Goal: Task Accomplishment & Management: Use online tool/utility

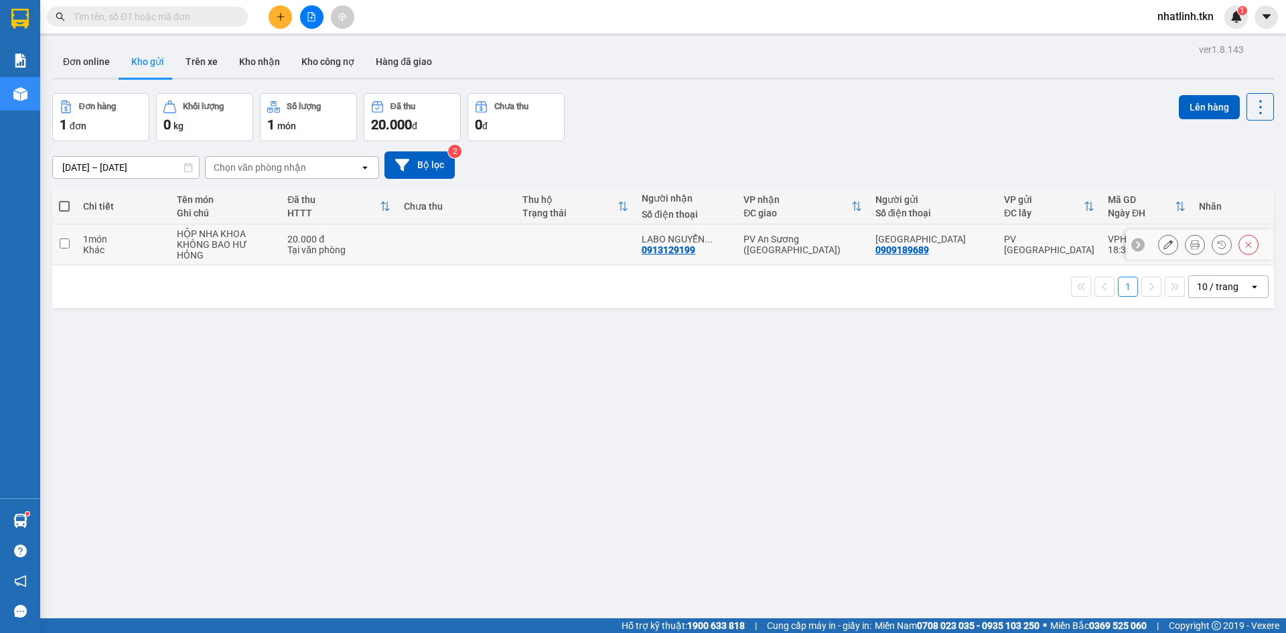
click at [271, 239] on div "KHÔNG BAO HƯ HỎNG" at bounding box center [225, 249] width 97 height 21
checkbox input "true"
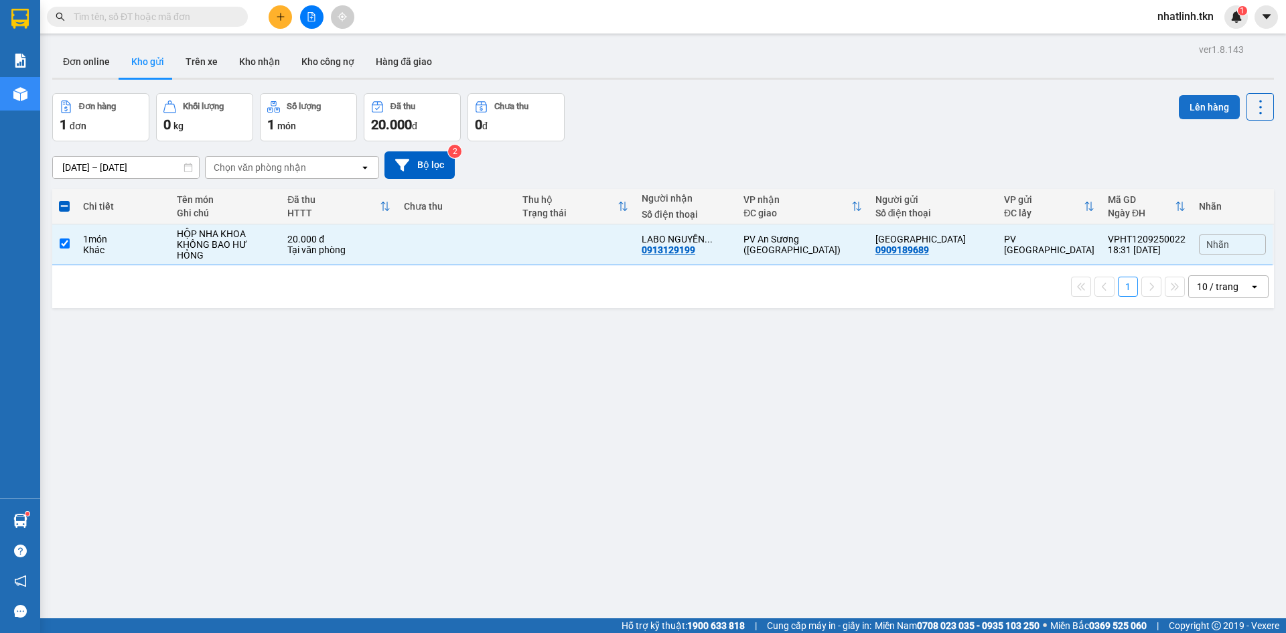
click at [1186, 105] on button "Lên hàng" at bounding box center [1209, 107] width 61 height 24
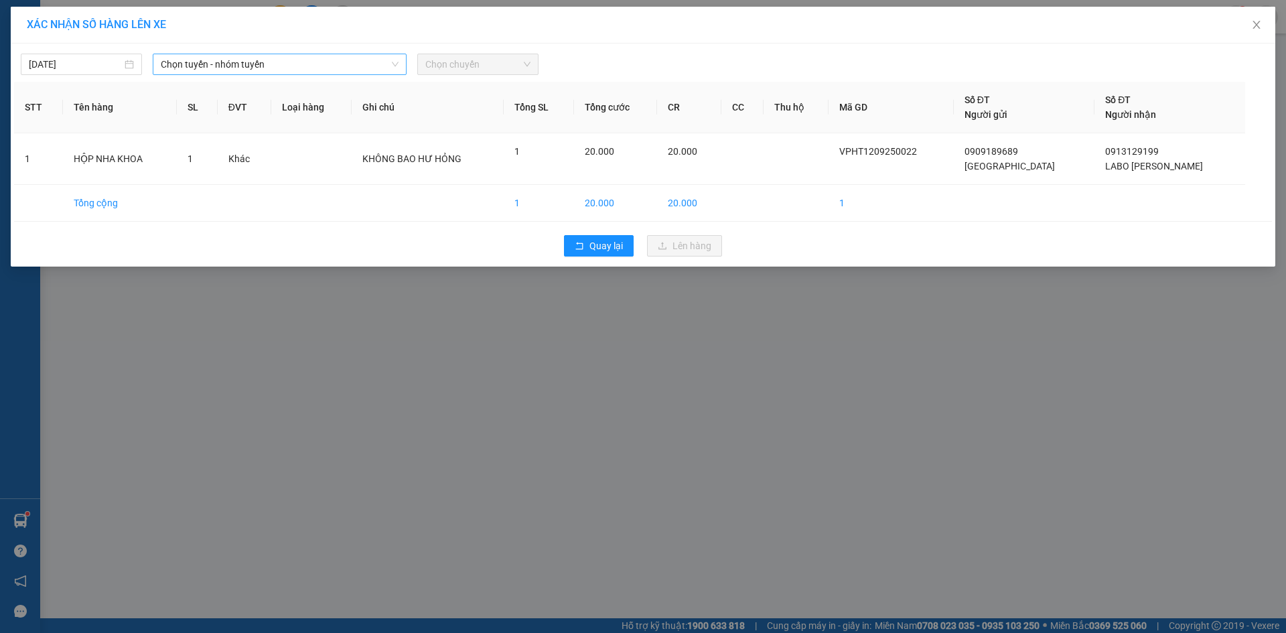
click at [322, 63] on span "Chọn tuyến - nhóm tuyến" at bounding box center [280, 64] width 238 height 20
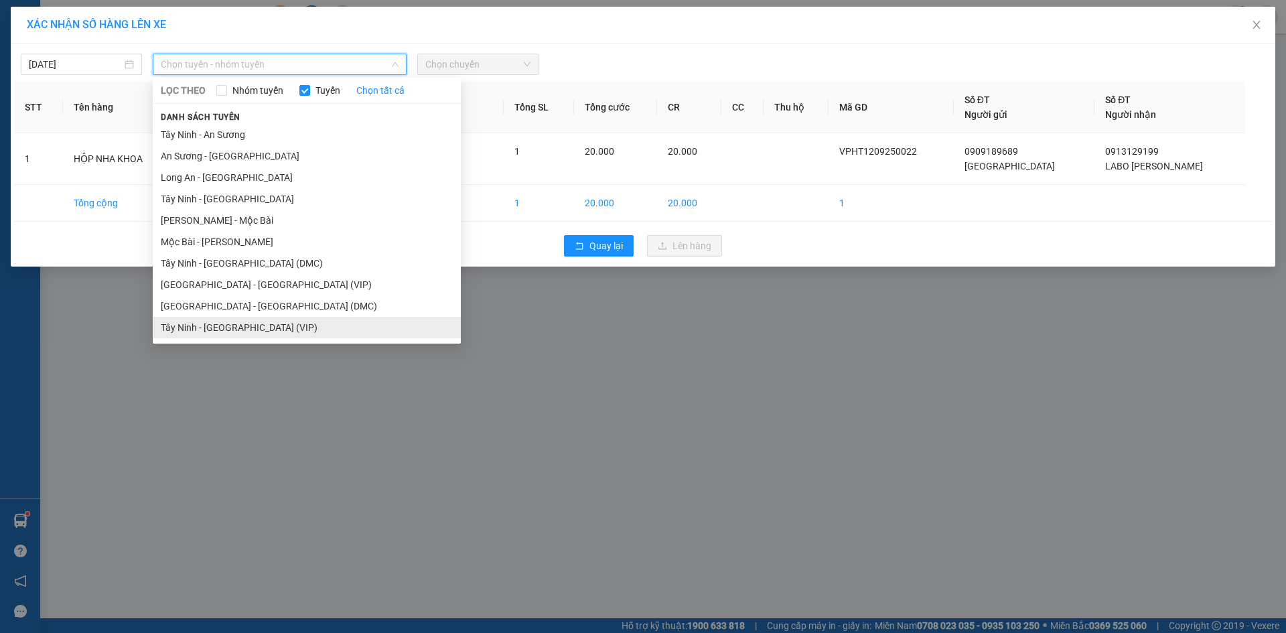
click at [285, 334] on li "Tây Ninh - [GEOGRAPHIC_DATA] (VIP)" at bounding box center [307, 327] width 308 height 21
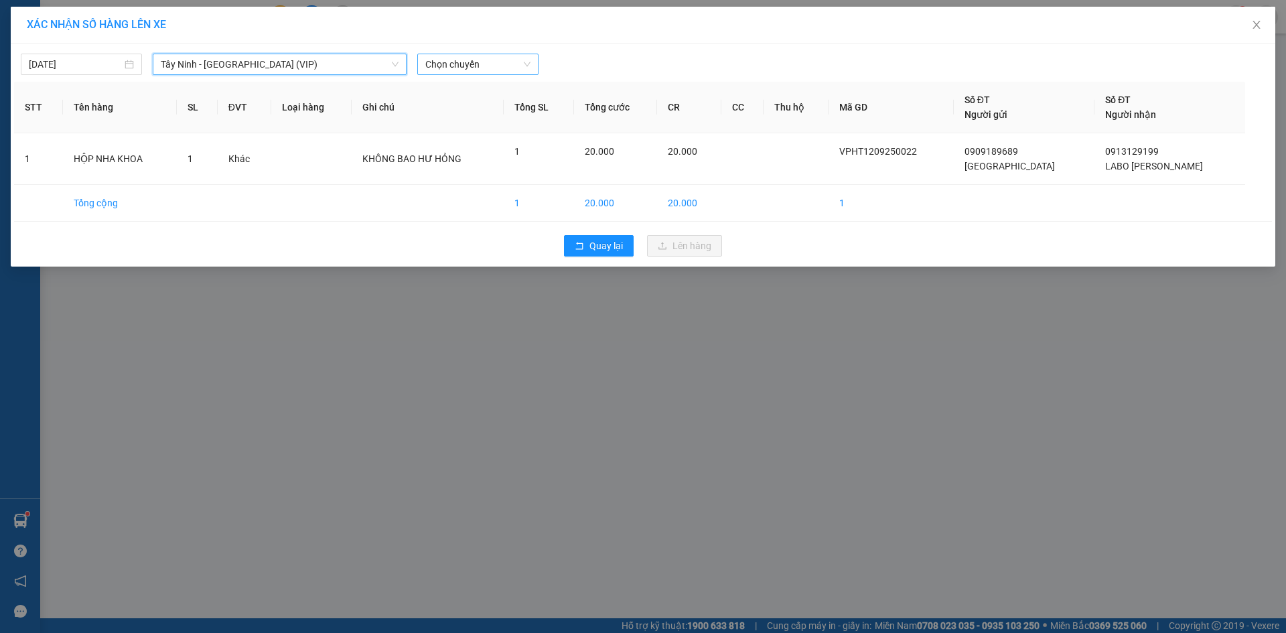
click at [469, 54] on span "Chọn chuyến" at bounding box center [477, 64] width 105 height 20
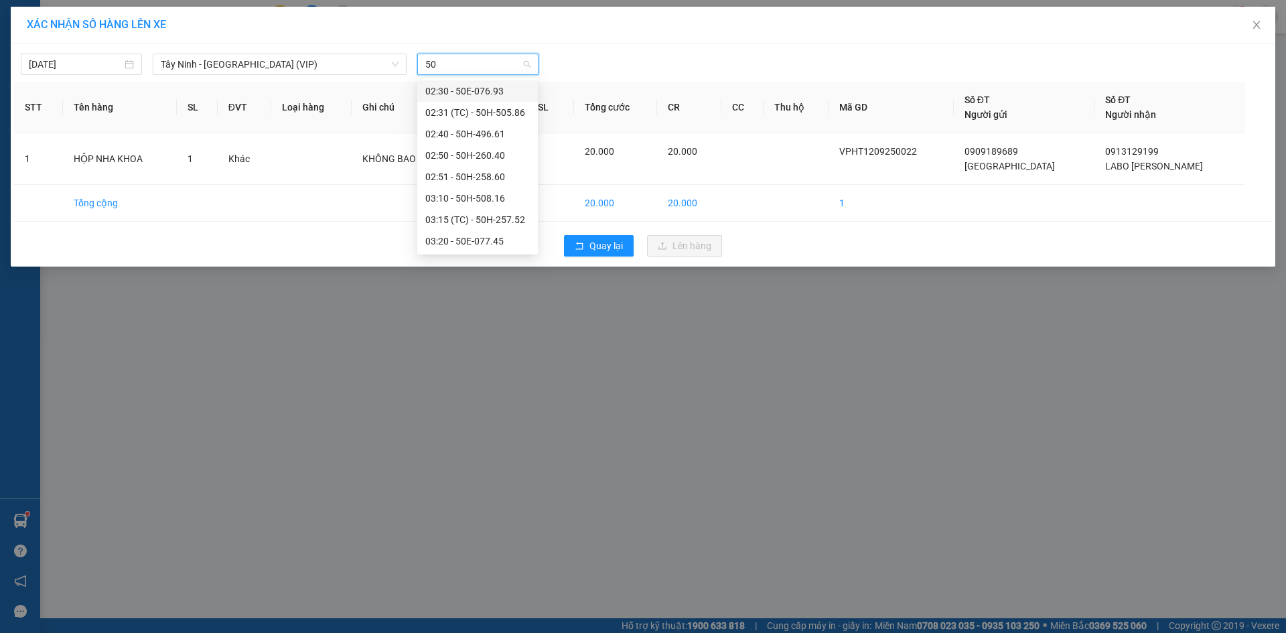
type input "50"
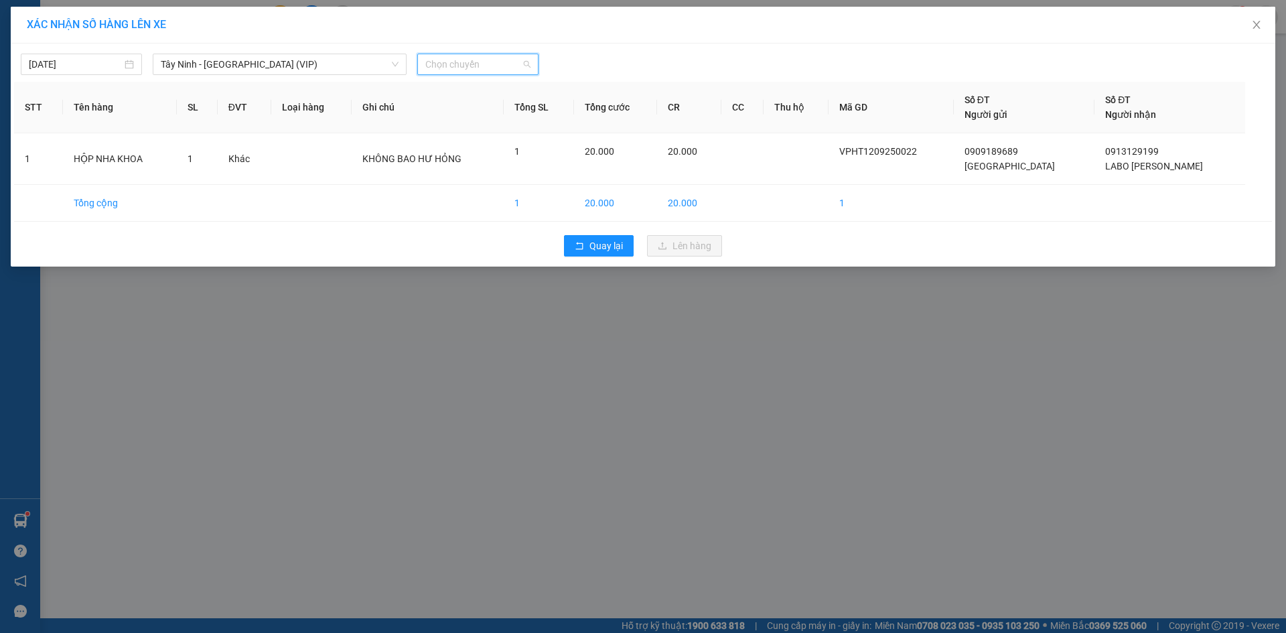
click at [457, 67] on span "Chọn chuyến" at bounding box center [477, 64] width 105 height 20
type input "26144"
click at [457, 94] on div "13:20 - 50H-261.44" at bounding box center [477, 91] width 104 height 15
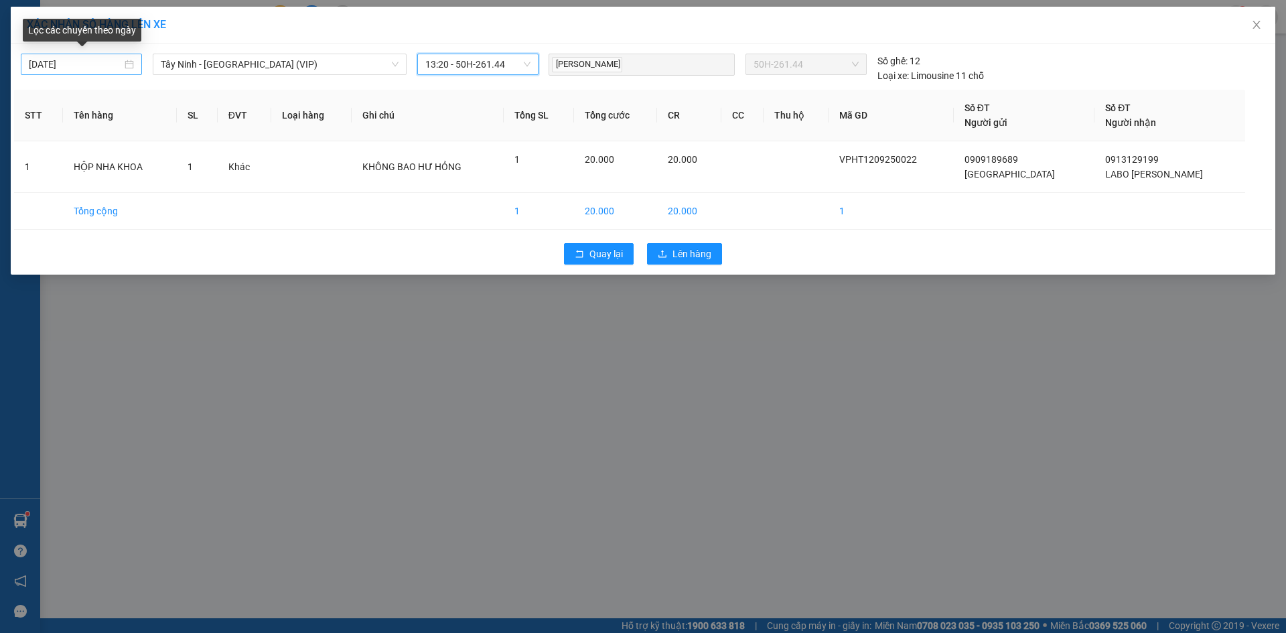
click at [93, 72] on div "[DATE]" at bounding box center [81, 64] width 121 height 21
click at [94, 65] on input "[DATE]" at bounding box center [75, 64] width 93 height 15
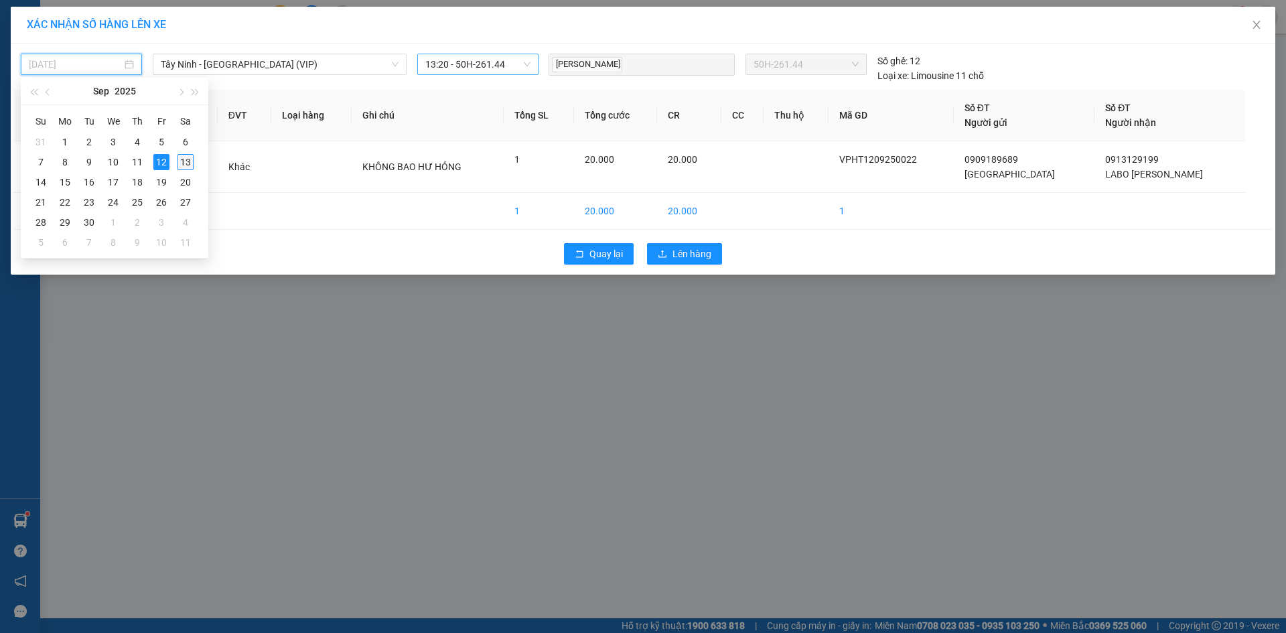
click at [190, 161] on div "13" at bounding box center [185, 162] width 16 height 16
type input "[DATE]"
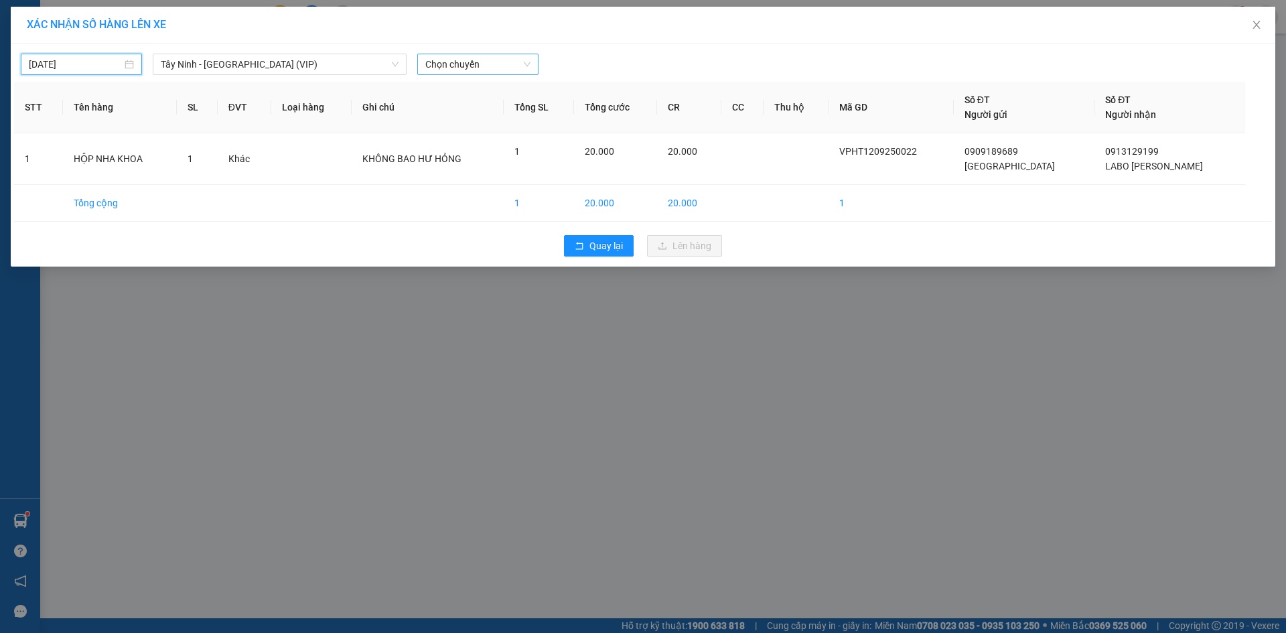
click at [478, 68] on span "Chọn chuyến" at bounding box center [477, 64] width 105 height 20
type input "26144"
click at [480, 92] on div "05:15 (TC) - 50H-261.44" at bounding box center [477, 91] width 104 height 15
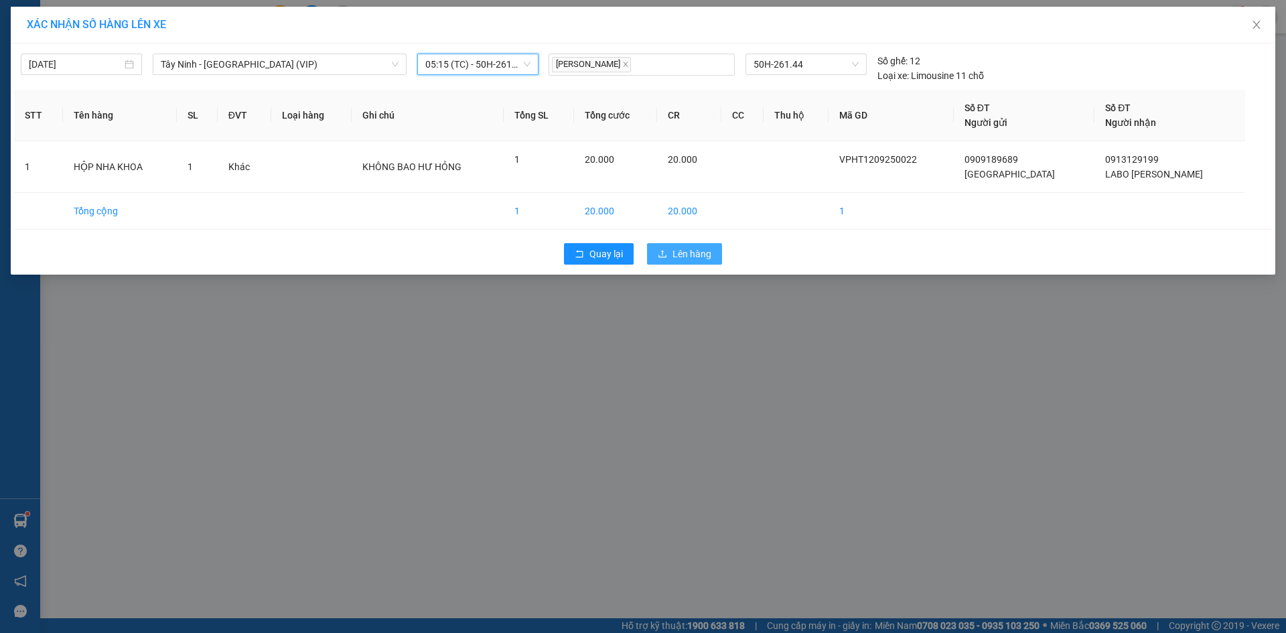
click at [678, 244] on button "Lên hàng" at bounding box center [684, 253] width 75 height 21
